Goal: Task Accomplishment & Management: Complete application form

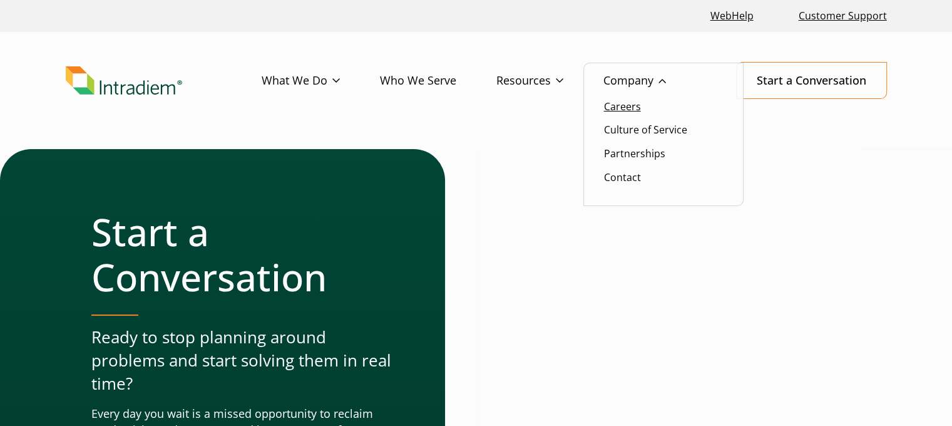
click at [640, 100] on link "Careers" at bounding box center [622, 107] width 37 height 14
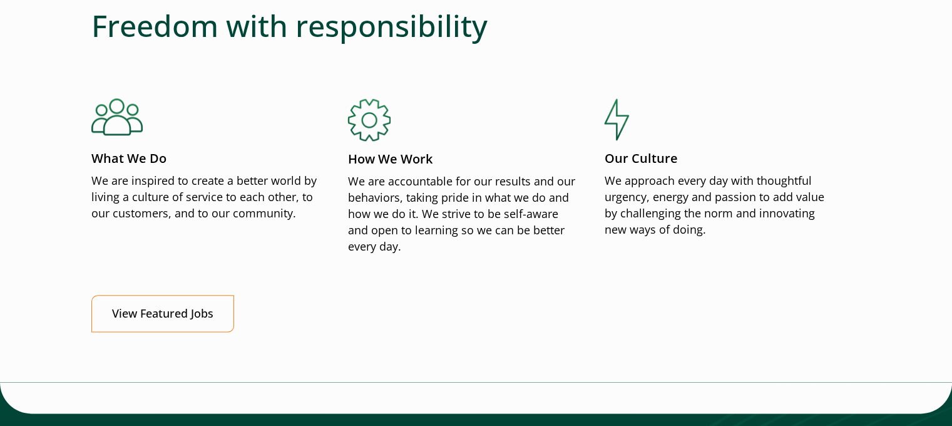
scroll to position [1473, 0]
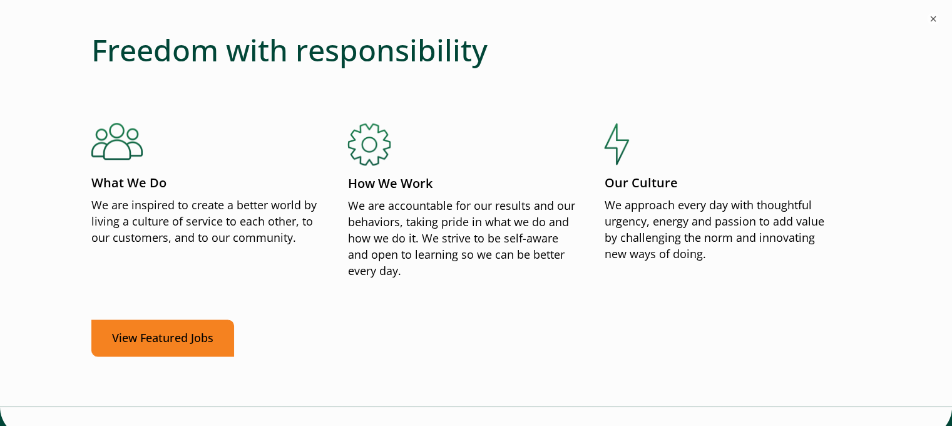
click at [167, 317] on ul "What We Do We are inspired to create a better world by living a culture of serv…" at bounding box center [476, 221] width 770 height 196
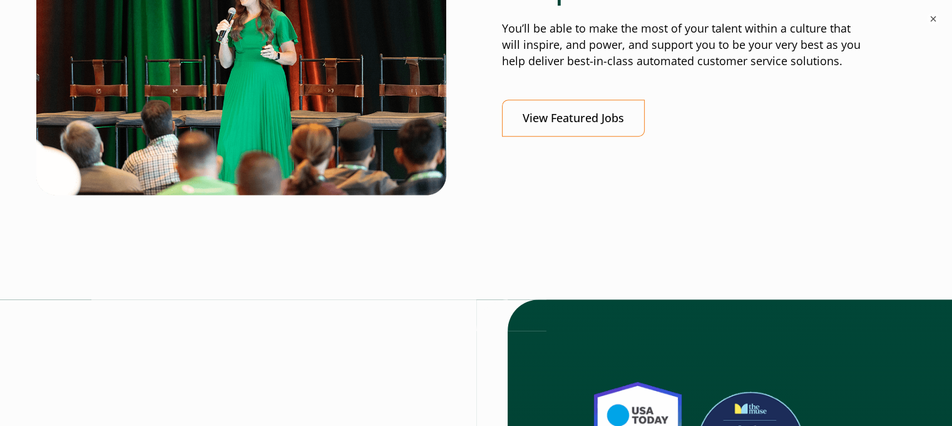
scroll to position [679, 5]
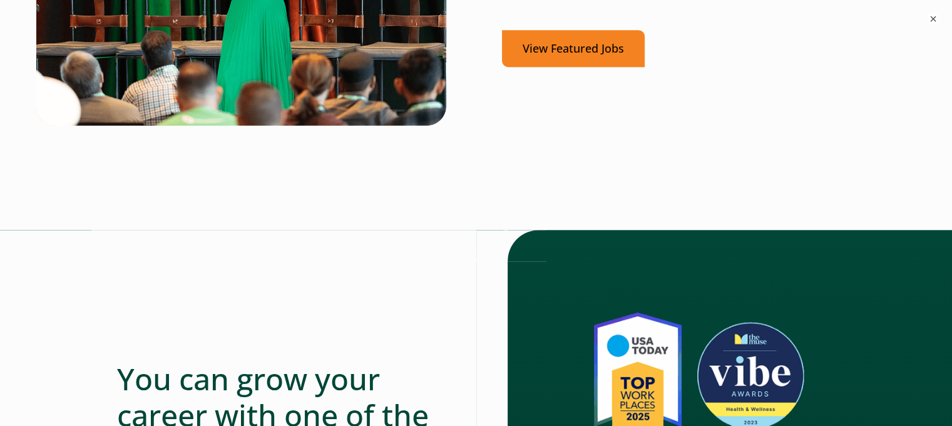
click at [582, 65] on link "View Featured Jobs" at bounding box center [573, 48] width 143 height 37
